Goal: Task Accomplishment & Management: Manage account settings

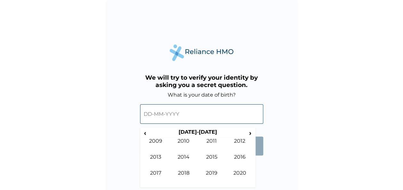
click at [146, 132] on span "‹" at bounding box center [145, 133] width 7 height 8
click at [219, 175] on td "1999" at bounding box center [212, 178] width 28 height 16
click at [181, 145] on td "Feb" at bounding box center [183, 146] width 28 height 16
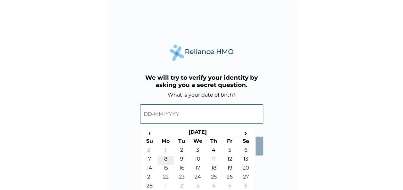
click at [165, 158] on td "8" at bounding box center [166, 160] width 16 height 9
type input "[DATE]"
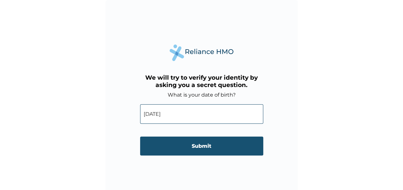
click at [188, 145] on input "Submit" at bounding box center [201, 146] width 123 height 19
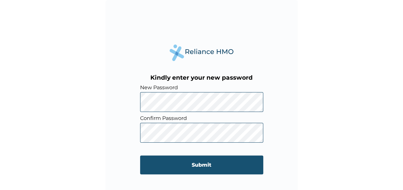
click at [215, 162] on input "Submit" at bounding box center [201, 165] width 123 height 19
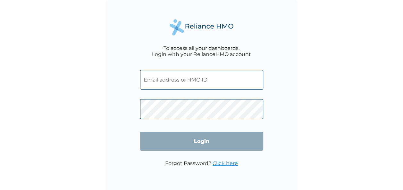
click at [159, 88] on input "text" at bounding box center [201, 80] width 123 height 20
paste input "WPT/10061/A"
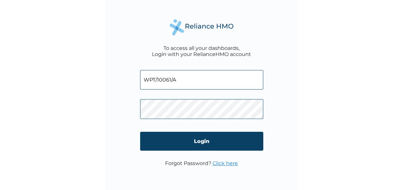
type input "WPT/10061/A"
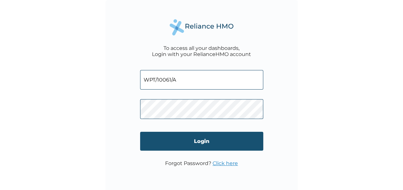
click at [212, 146] on input "Login" at bounding box center [201, 141] width 123 height 19
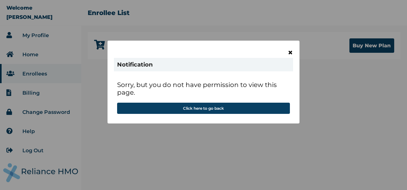
click at [291, 53] on span "×" at bounding box center [290, 52] width 5 height 11
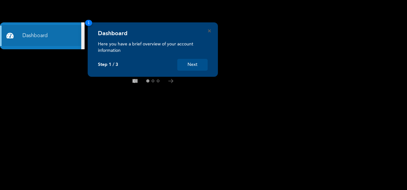
click at [192, 65] on button "Next" at bounding box center [192, 65] width 30 height 12
